Goal: Transaction & Acquisition: Subscribe to service/newsletter

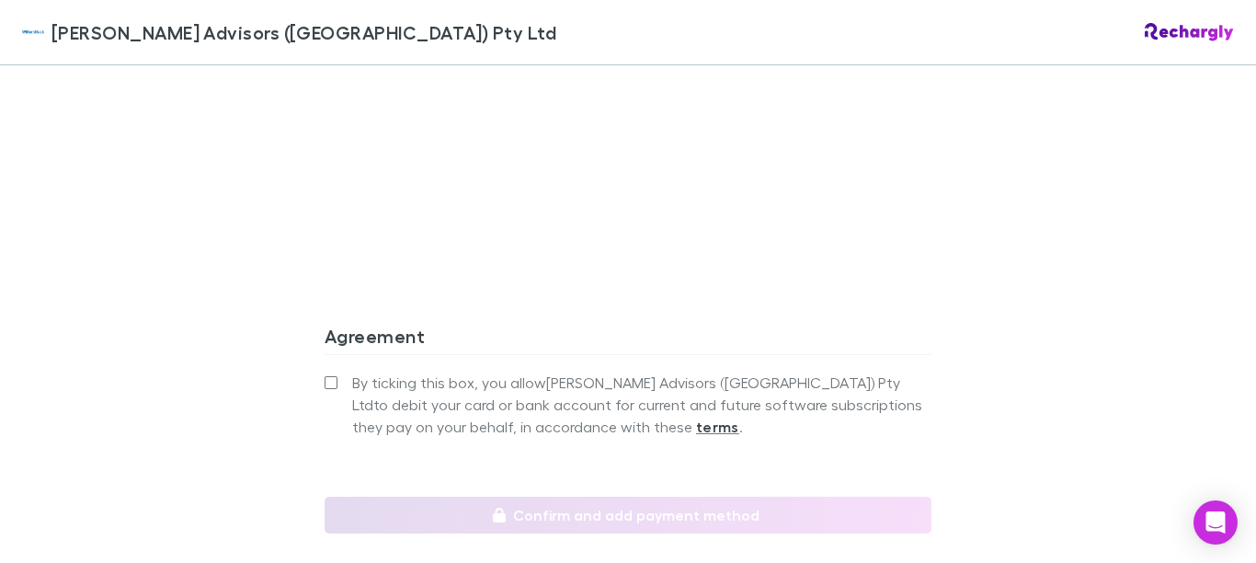
scroll to position [1766, 0]
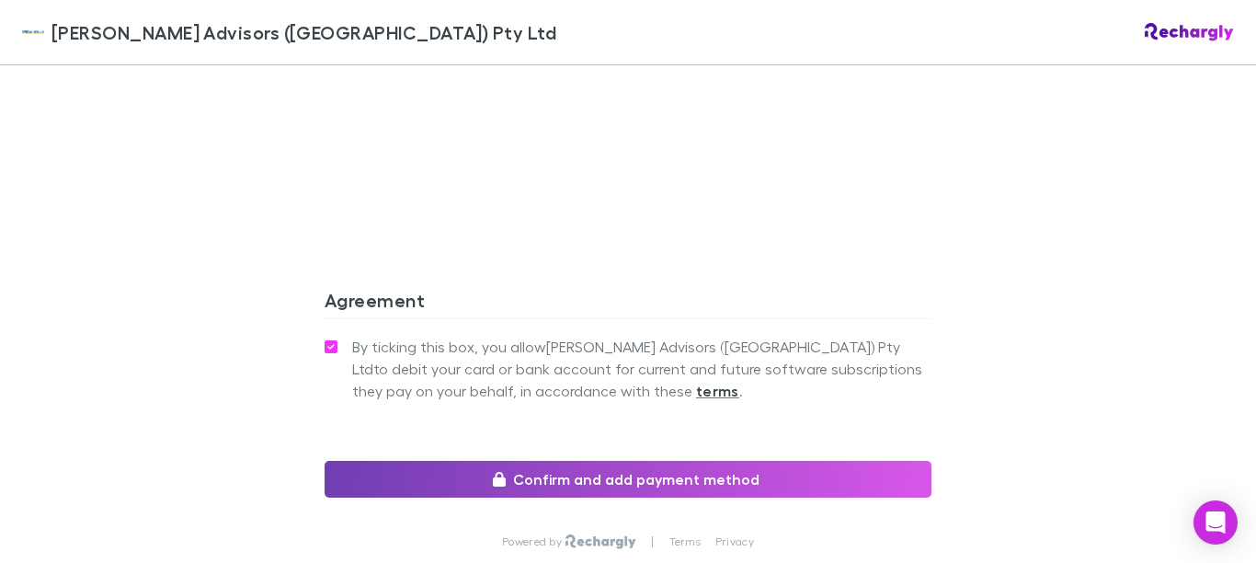
click at [612, 461] on button "Confirm and add payment method" at bounding box center [628, 479] width 607 height 37
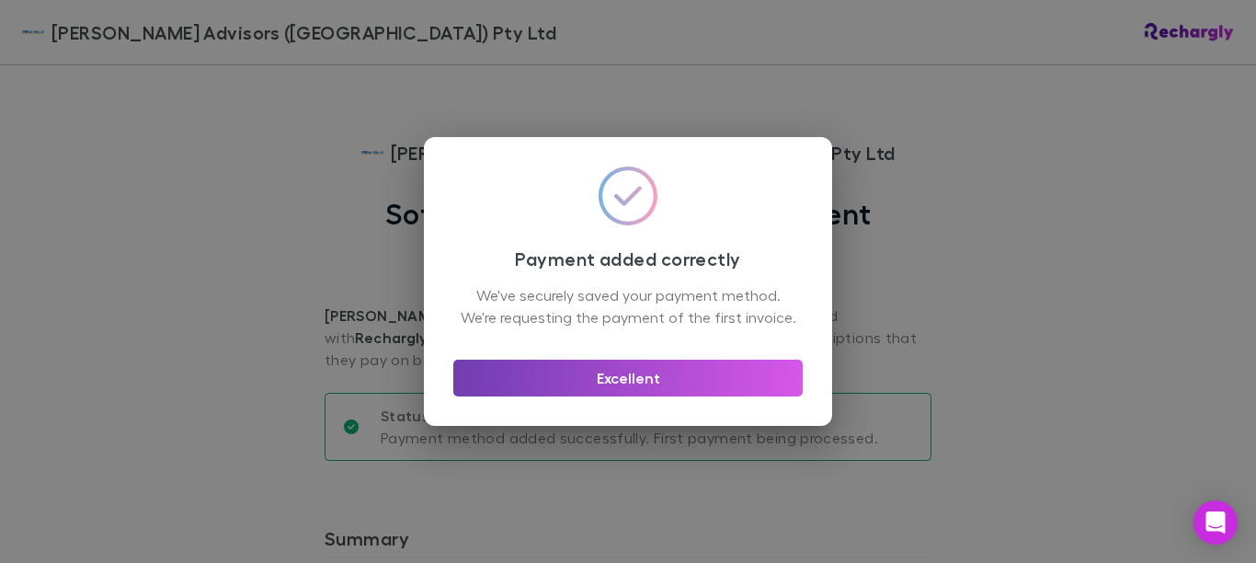
click at [608, 389] on button "Excellent" at bounding box center [627, 378] width 349 height 37
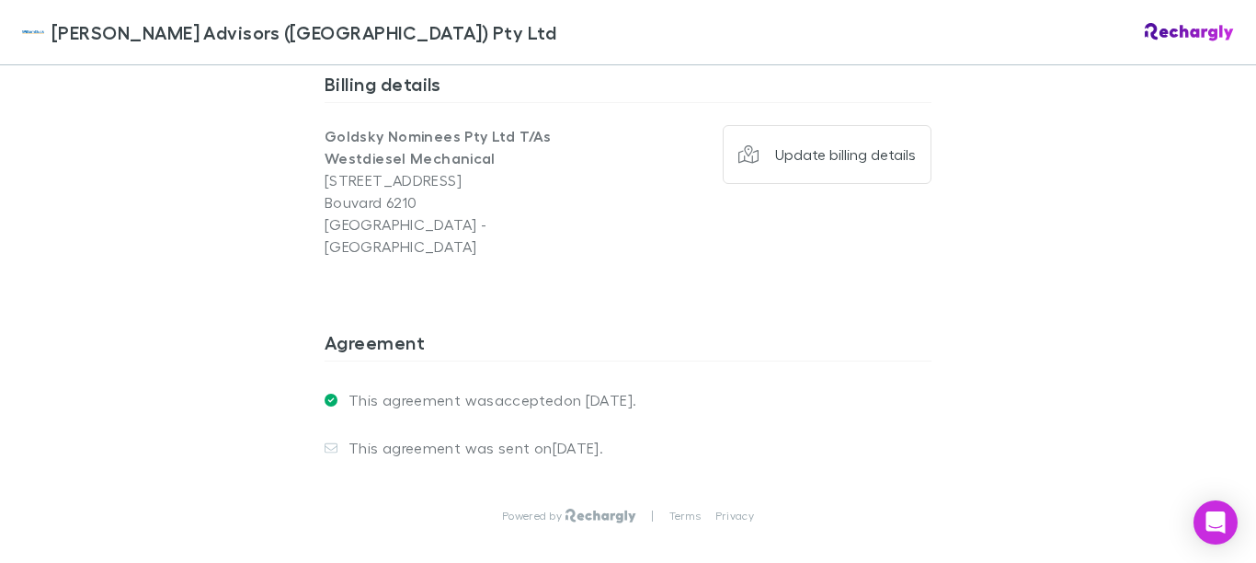
scroll to position [1570, 0]
